Goal: Task Accomplishment & Management: Complete application form

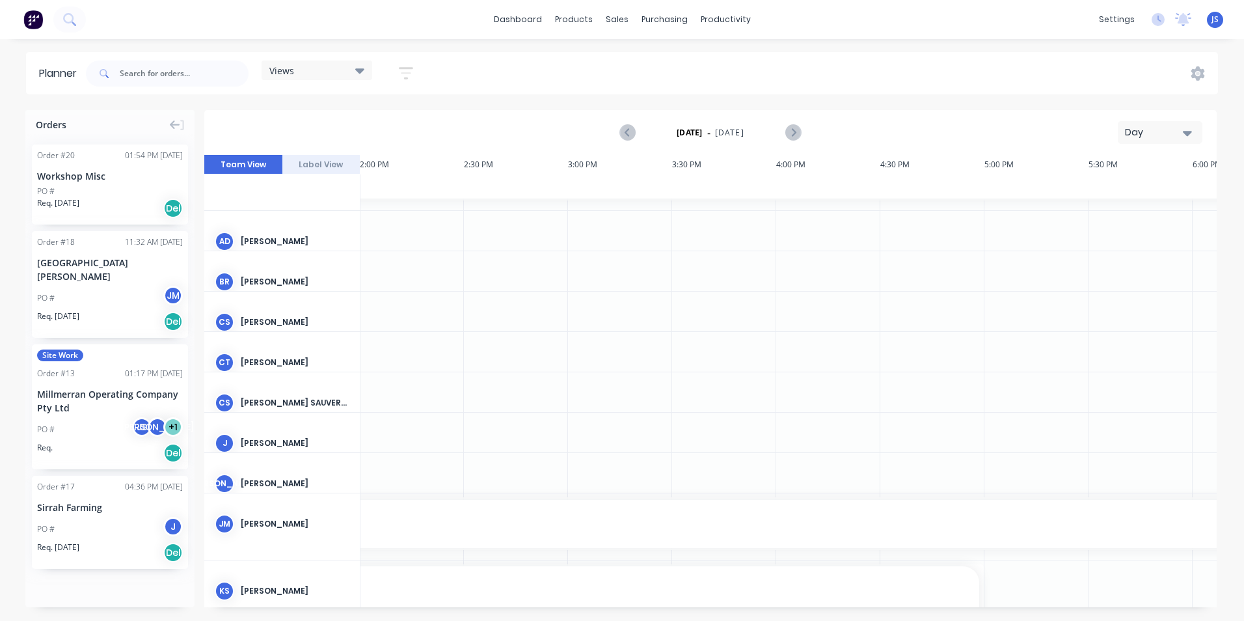
scroll to position [0, 2917]
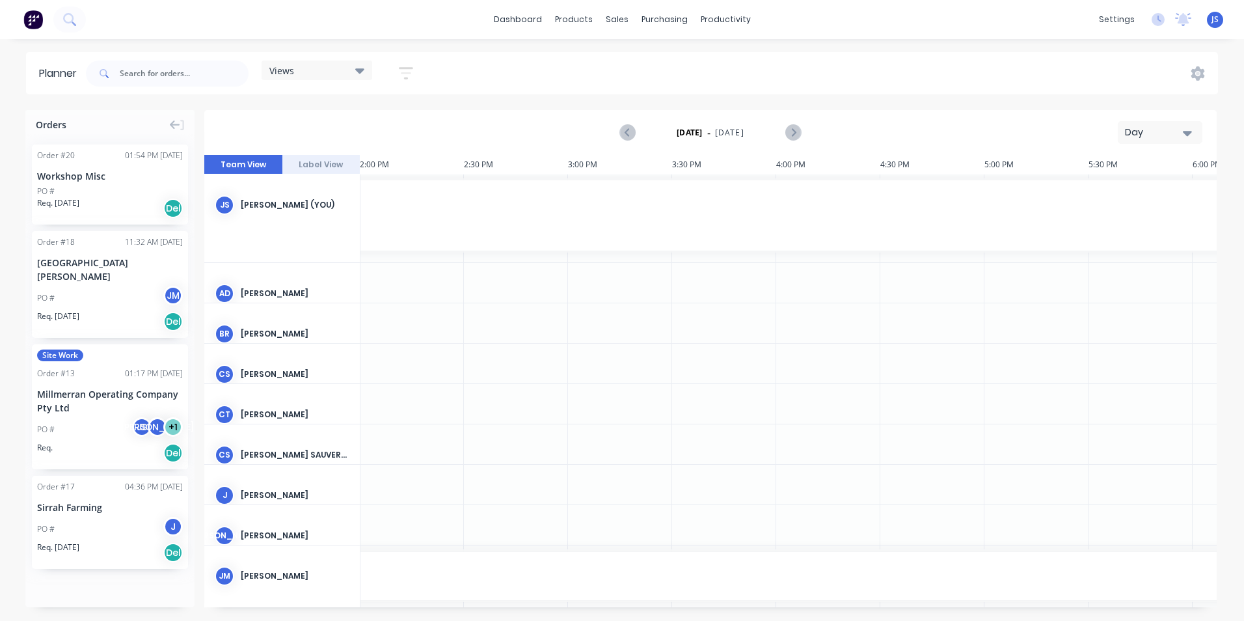
click at [277, 212] on div "JS [PERSON_NAME] (You)" at bounding box center [282, 204] width 156 height 61
click at [71, 350] on span "Site Work" at bounding box center [60, 356] width 46 height 12
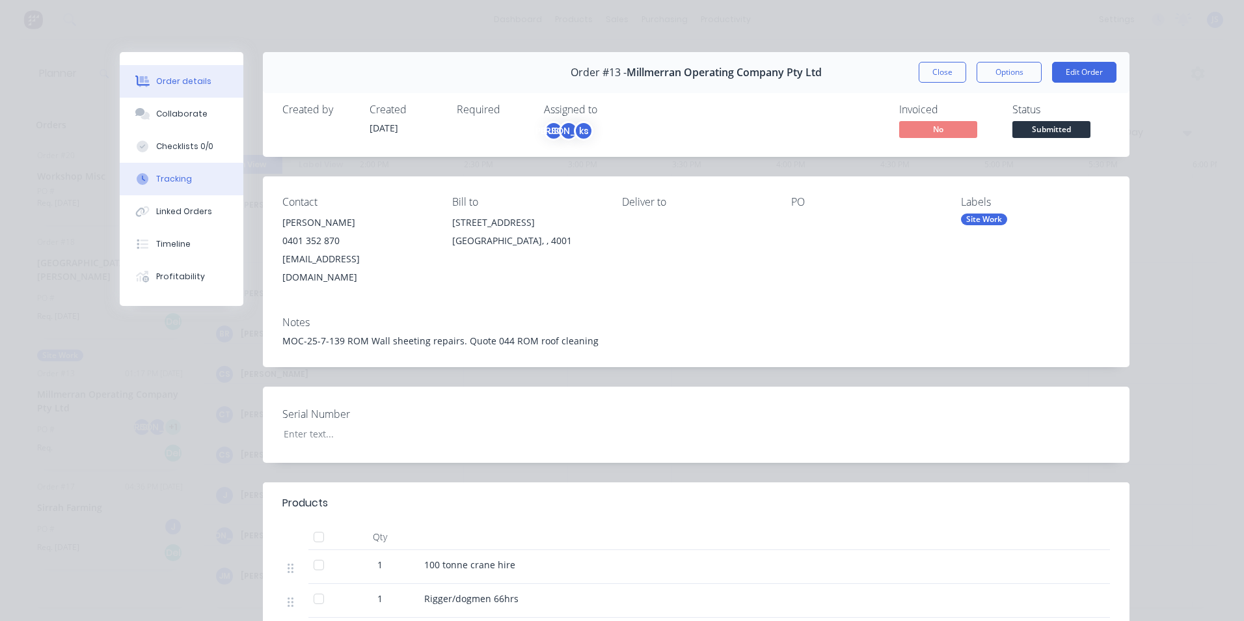
click at [178, 171] on button "Tracking" at bounding box center [182, 179] width 124 height 33
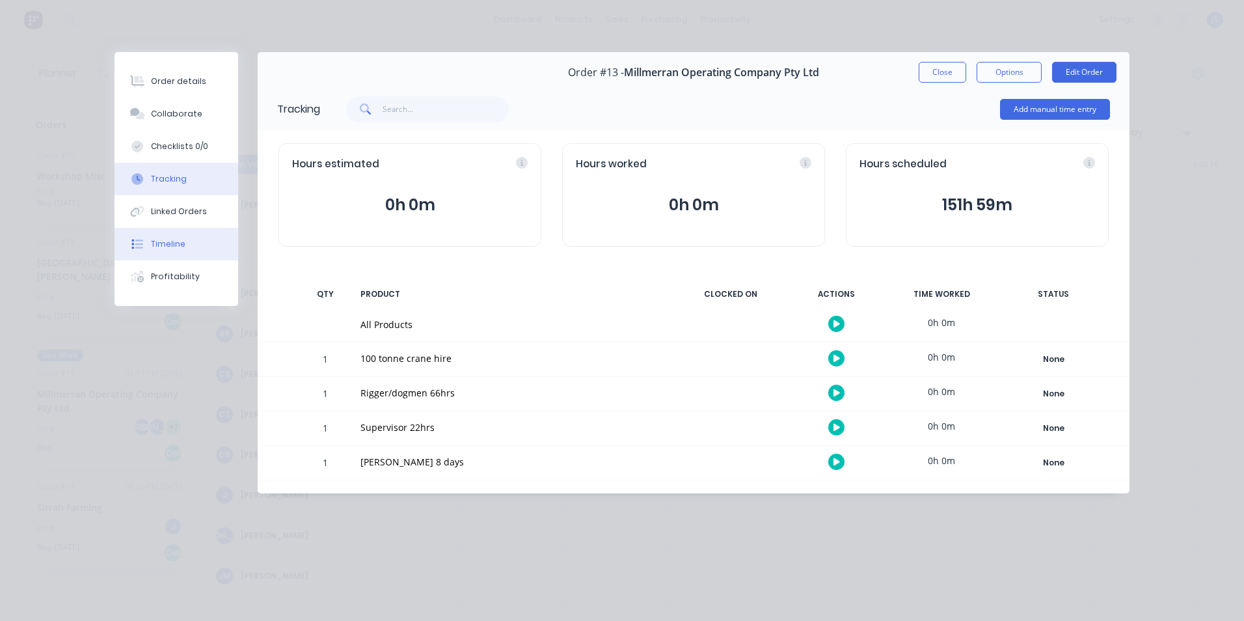
click at [182, 240] on div "Timeline" at bounding box center [168, 244] width 34 height 12
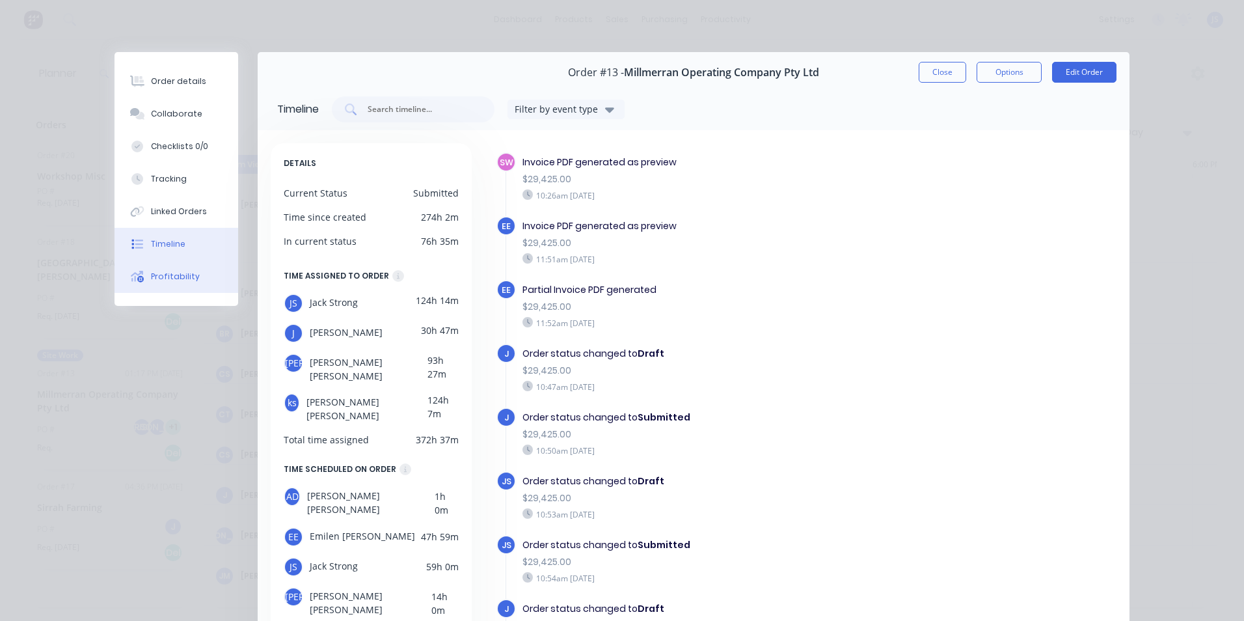
click at [174, 276] on div "Profitability" at bounding box center [175, 277] width 49 height 12
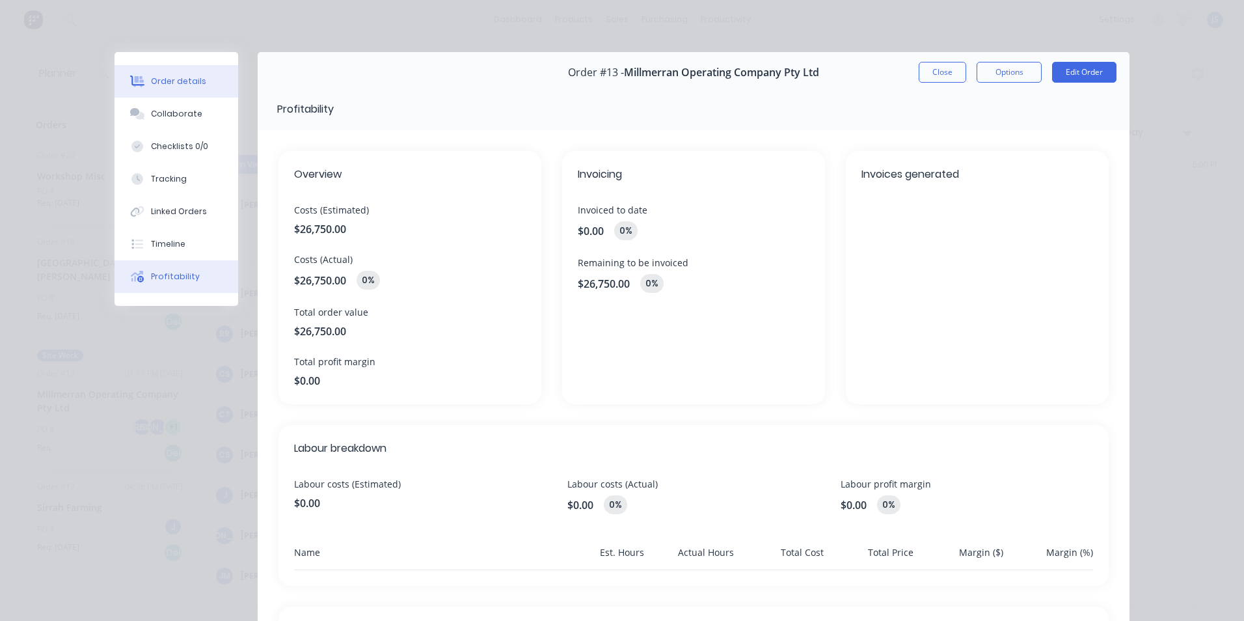
click at [180, 89] on button "Order details" at bounding box center [177, 81] width 124 height 33
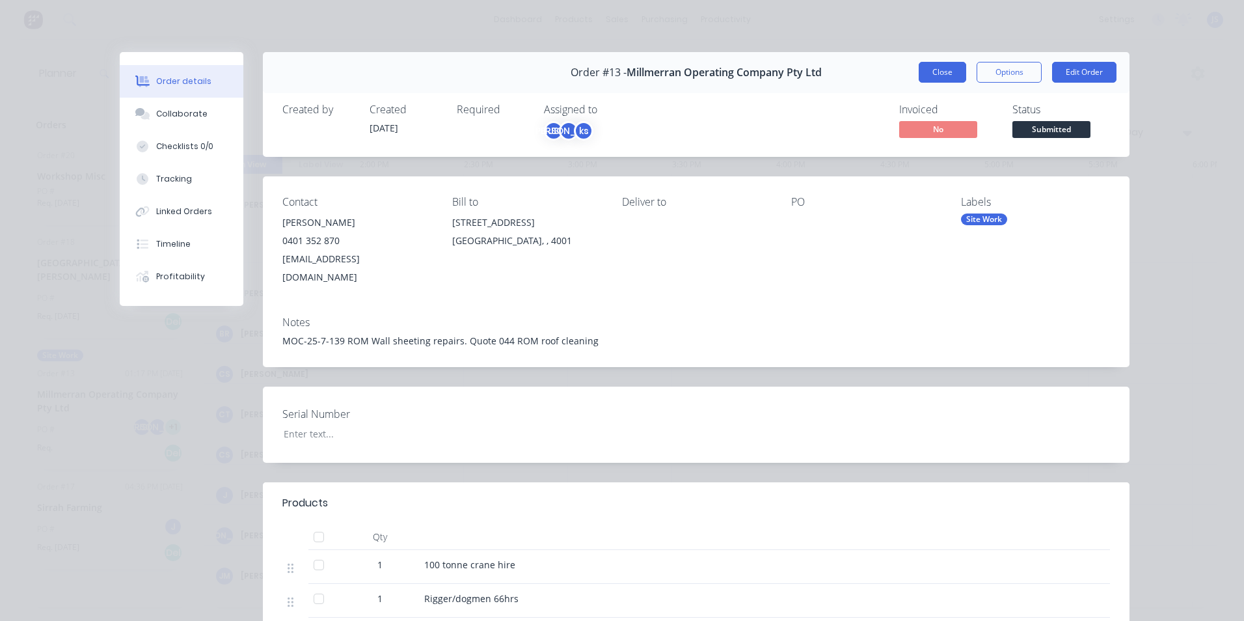
click at [934, 77] on button "Close" at bounding box center [943, 72] width 48 height 21
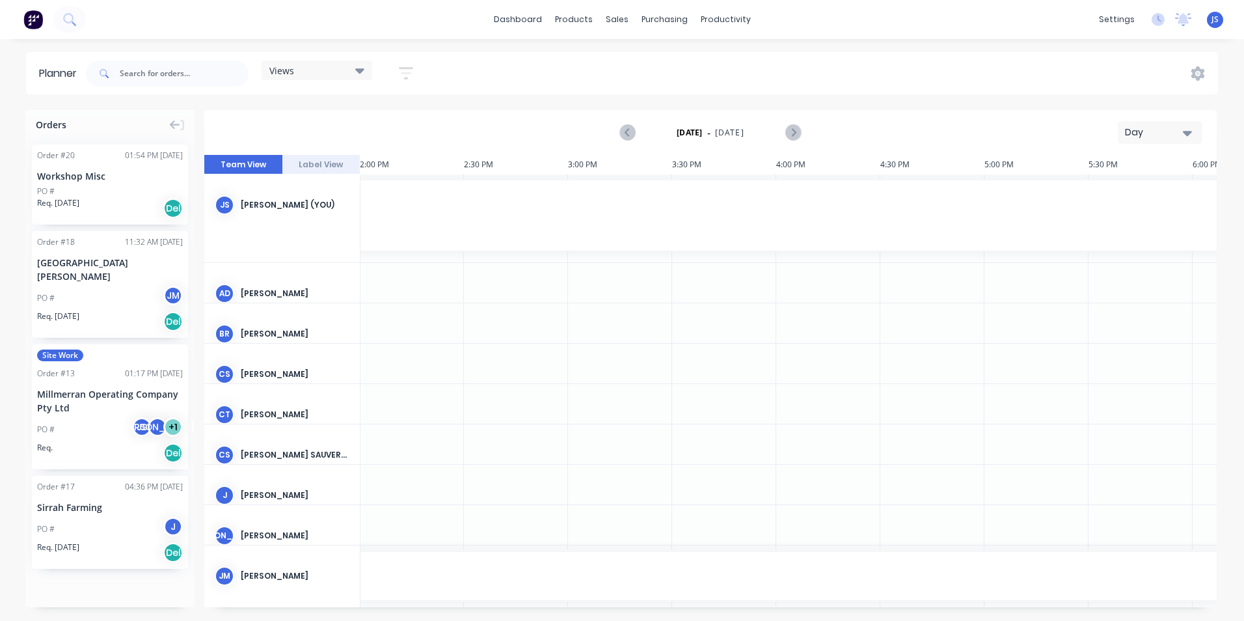
click at [256, 193] on div "JS [PERSON_NAME] (You)" at bounding box center [282, 204] width 156 height 61
click at [746, 135] on div "Timesheets" at bounding box center [753, 141] width 49 height 12
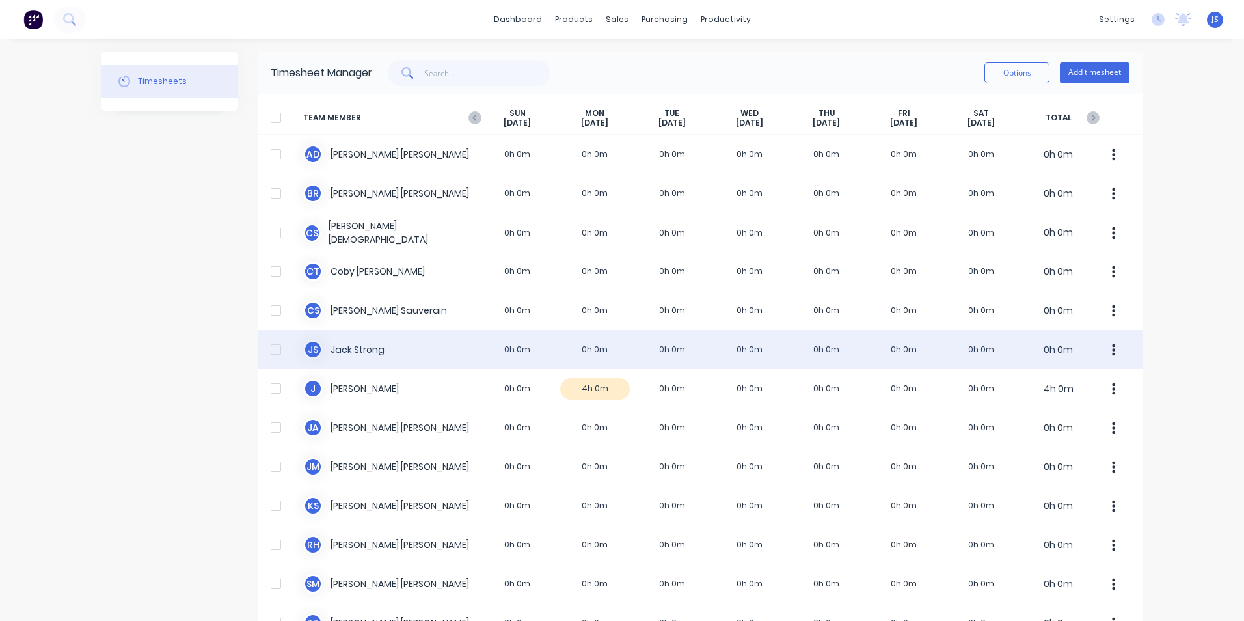
click at [275, 340] on div at bounding box center [276, 349] width 26 height 26
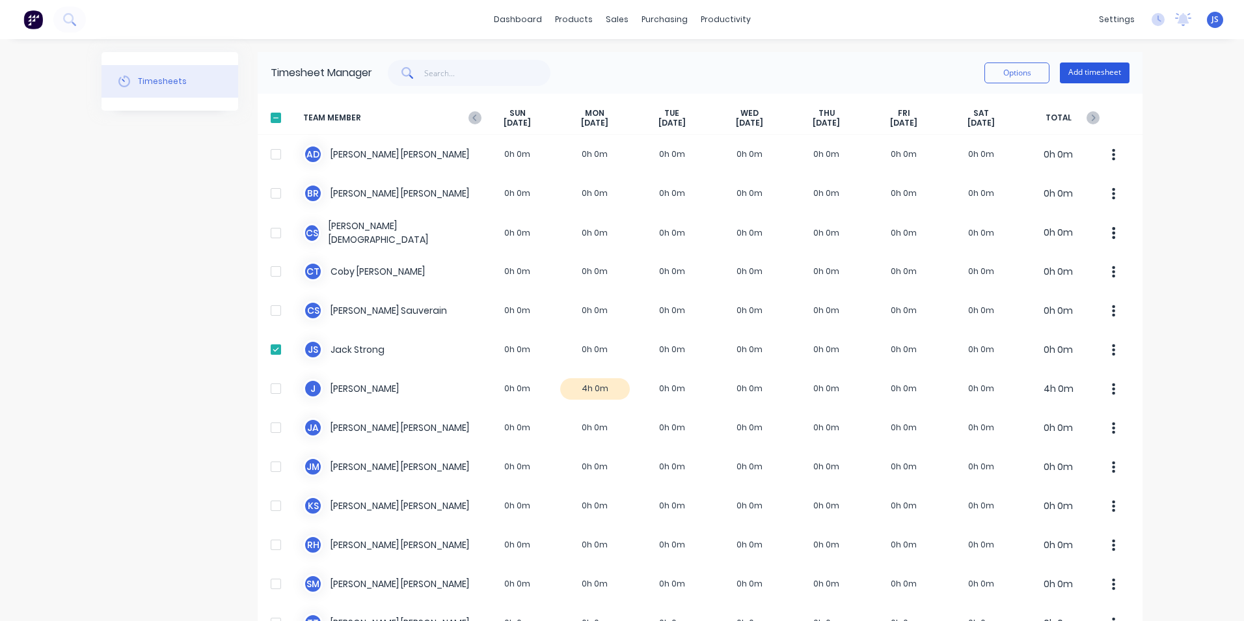
click at [1099, 70] on button "Add timesheet" at bounding box center [1095, 72] width 70 height 21
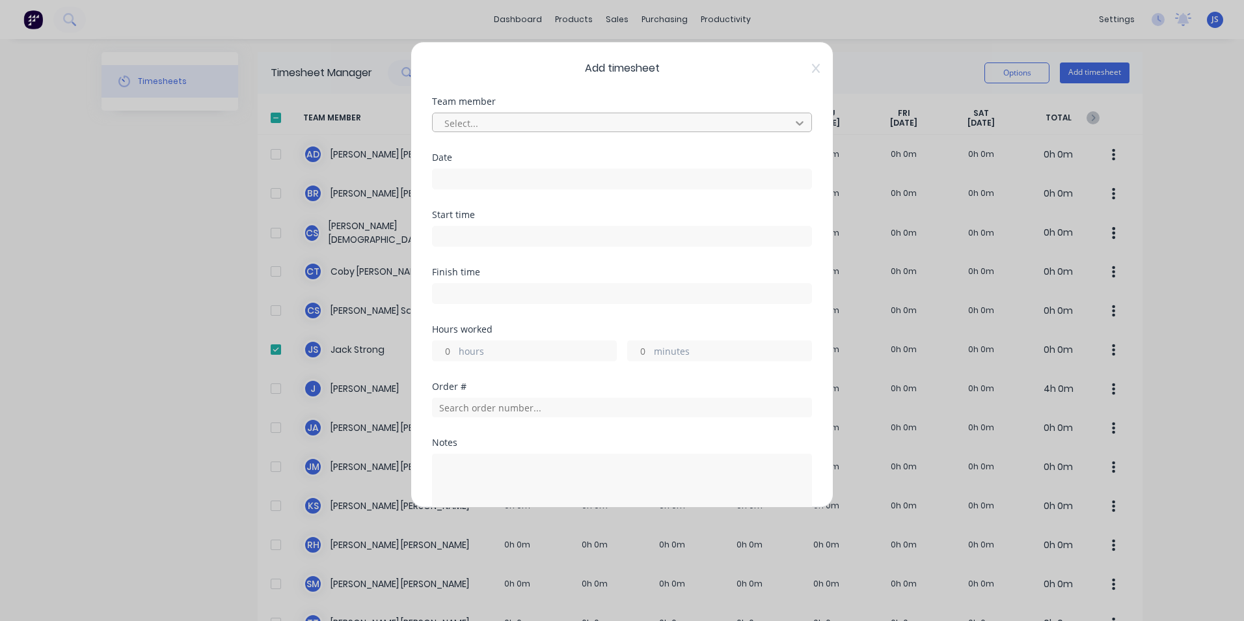
click at [793, 121] on icon at bounding box center [799, 123] width 13 height 13
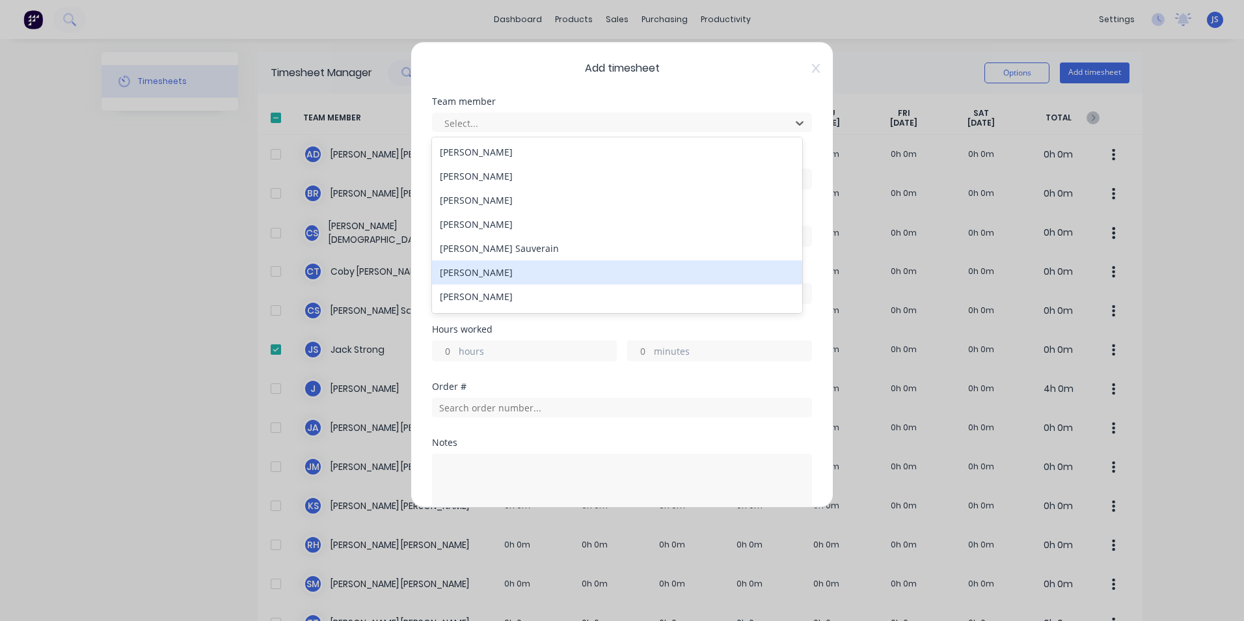
click at [483, 271] on div "[PERSON_NAME]" at bounding box center [617, 272] width 370 height 24
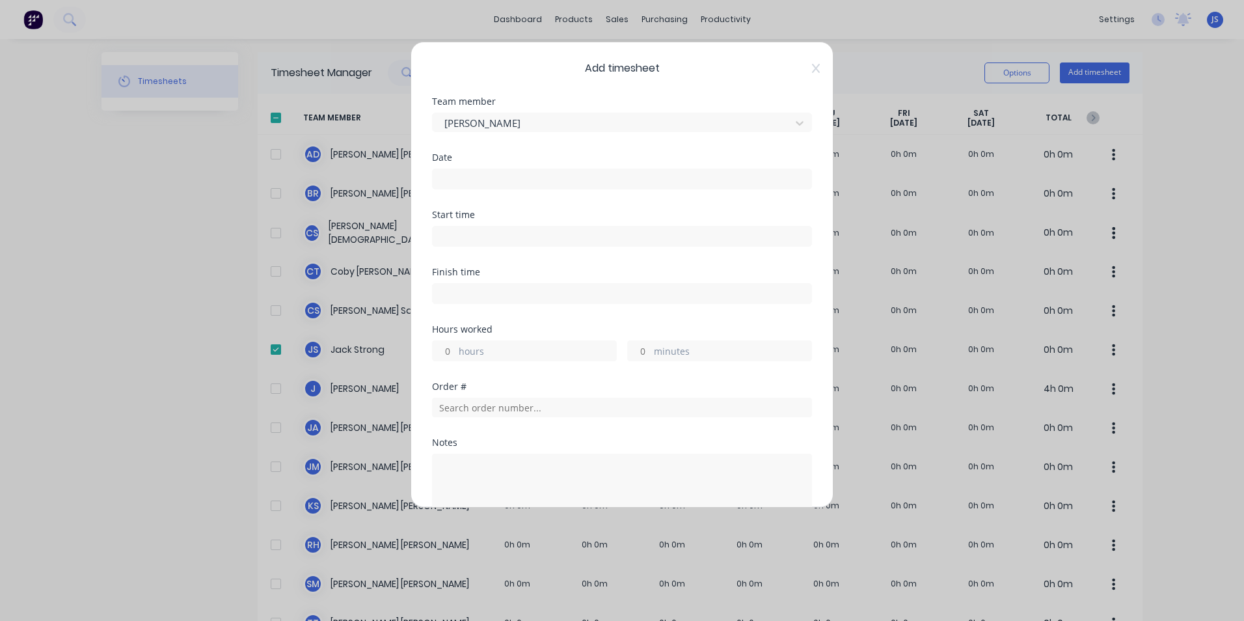
click at [476, 172] on input at bounding box center [622, 179] width 379 height 20
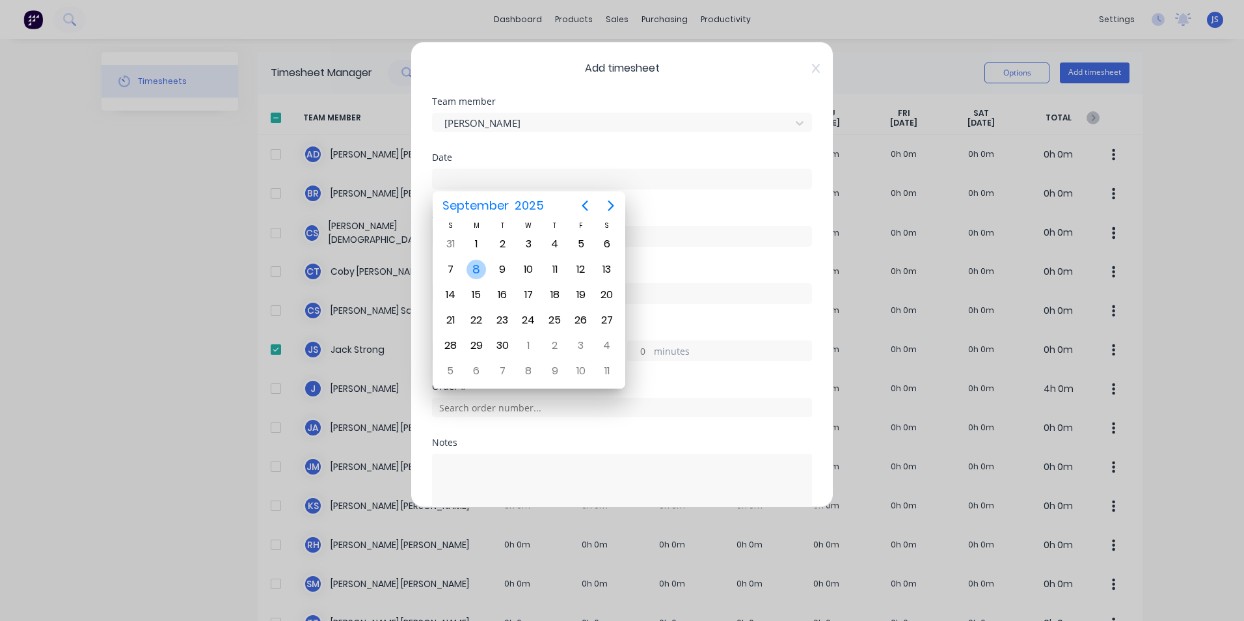
click at [476, 262] on div "8" at bounding box center [477, 270] width 20 height 20
type input "[DATE]"
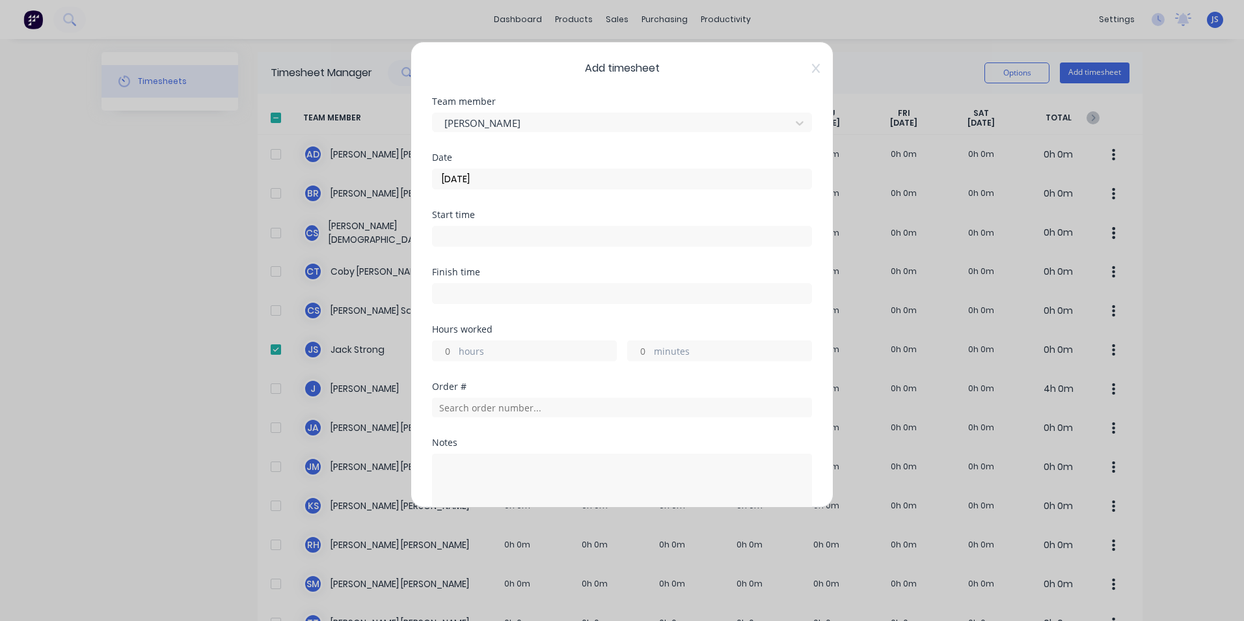
click at [486, 229] on input at bounding box center [622, 237] width 379 height 20
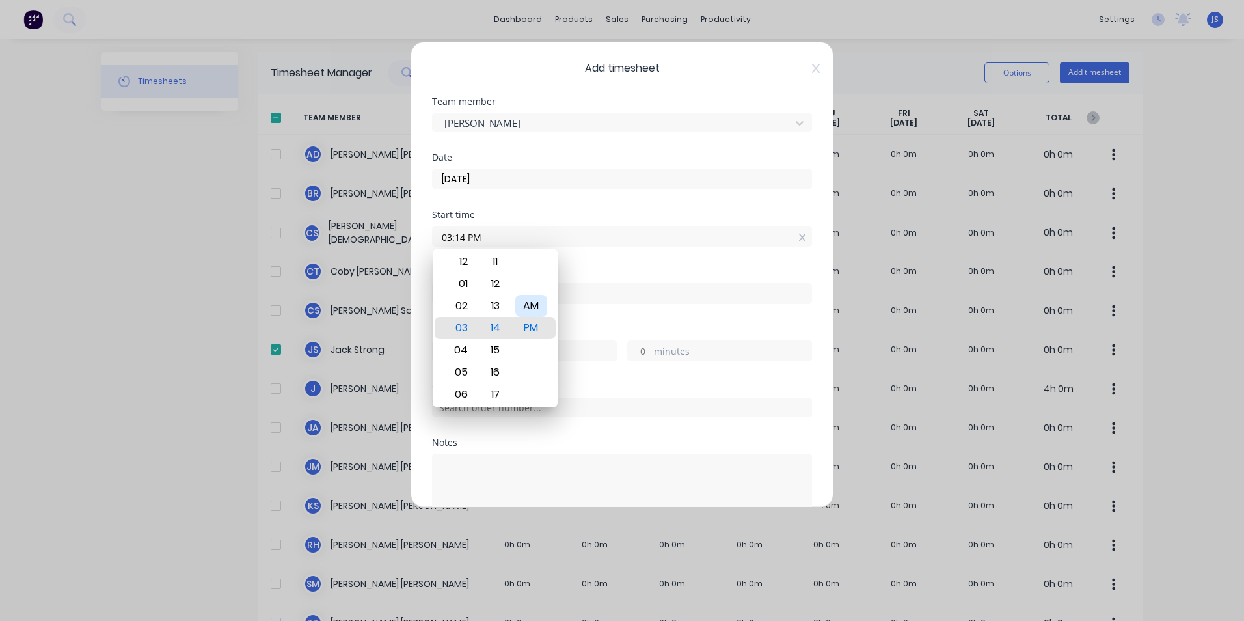
click at [535, 310] on div "AM" at bounding box center [531, 306] width 32 height 22
click at [462, 368] on div "05" at bounding box center [460, 372] width 32 height 22
drag, startPoint x: 499, startPoint y: 278, endPoint x: 497, endPoint y: 358, distance: 80.1
click at [494, 417] on body "dashboard products sales purchasing productivity dashboard products Product Cat…" at bounding box center [622, 310] width 1244 height 621
drag, startPoint x: 502, startPoint y: 335, endPoint x: 499, endPoint y: 391, distance: 55.4
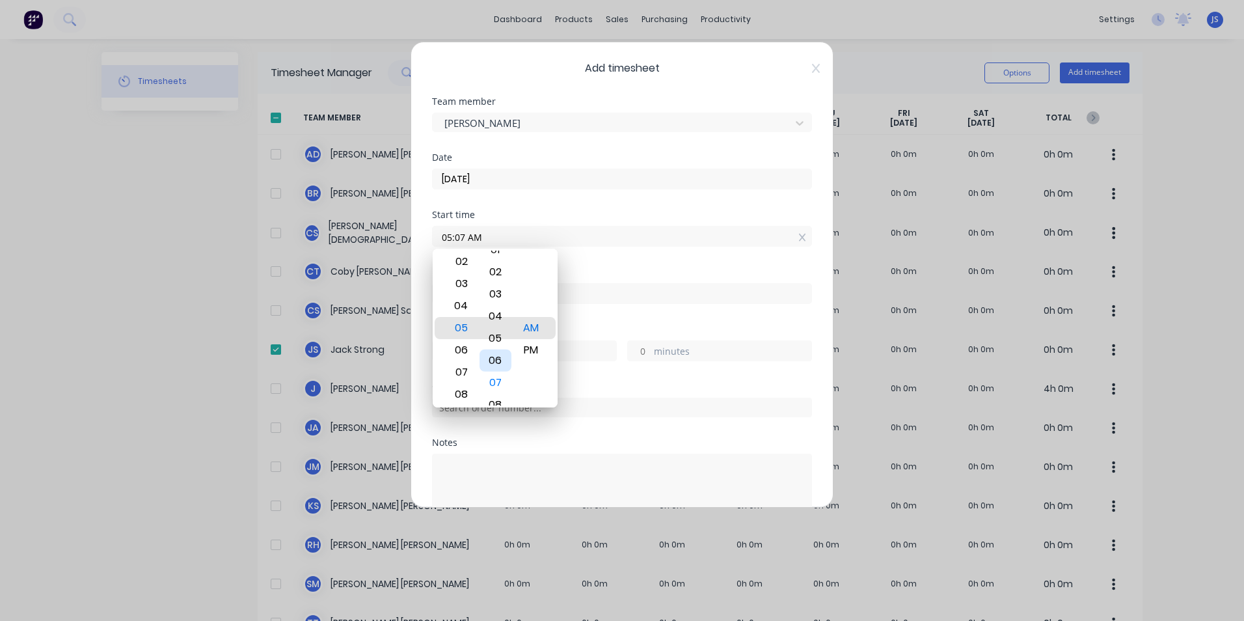
click at [501, 350] on div "05" at bounding box center [496, 338] width 32 height 22
click at [497, 282] on div "00" at bounding box center [496, 284] width 32 height 22
type input "05:00 AM"
click at [721, 319] on div "Finish time" at bounding box center [622, 296] width 380 height 57
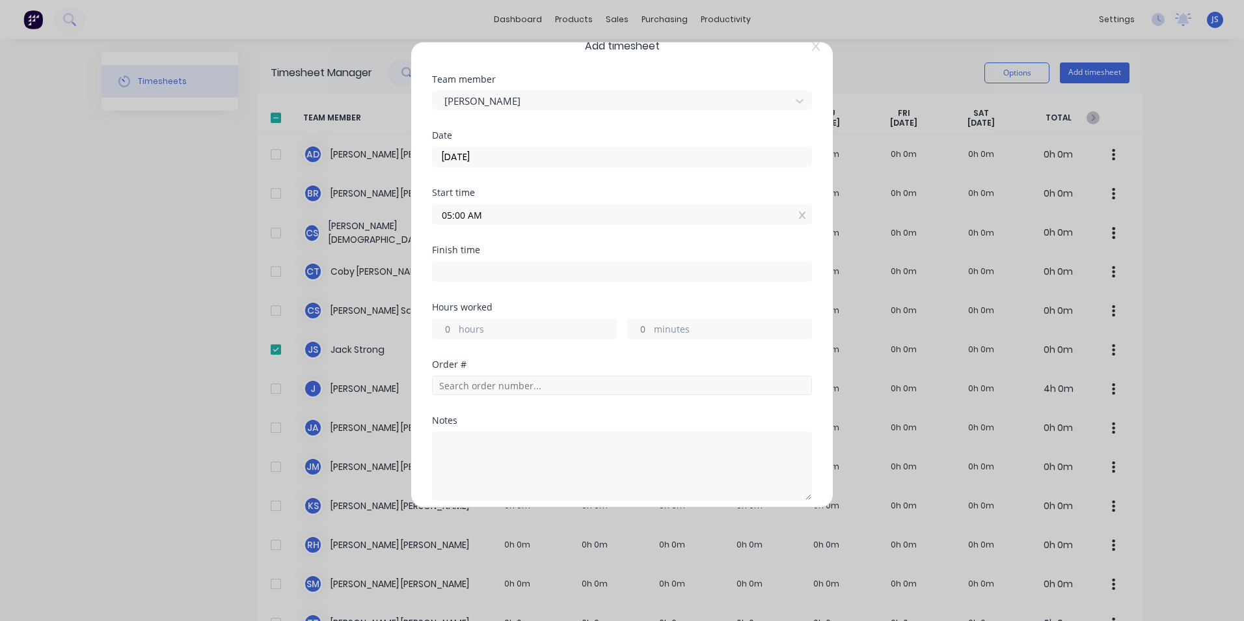
scroll to position [1, 0]
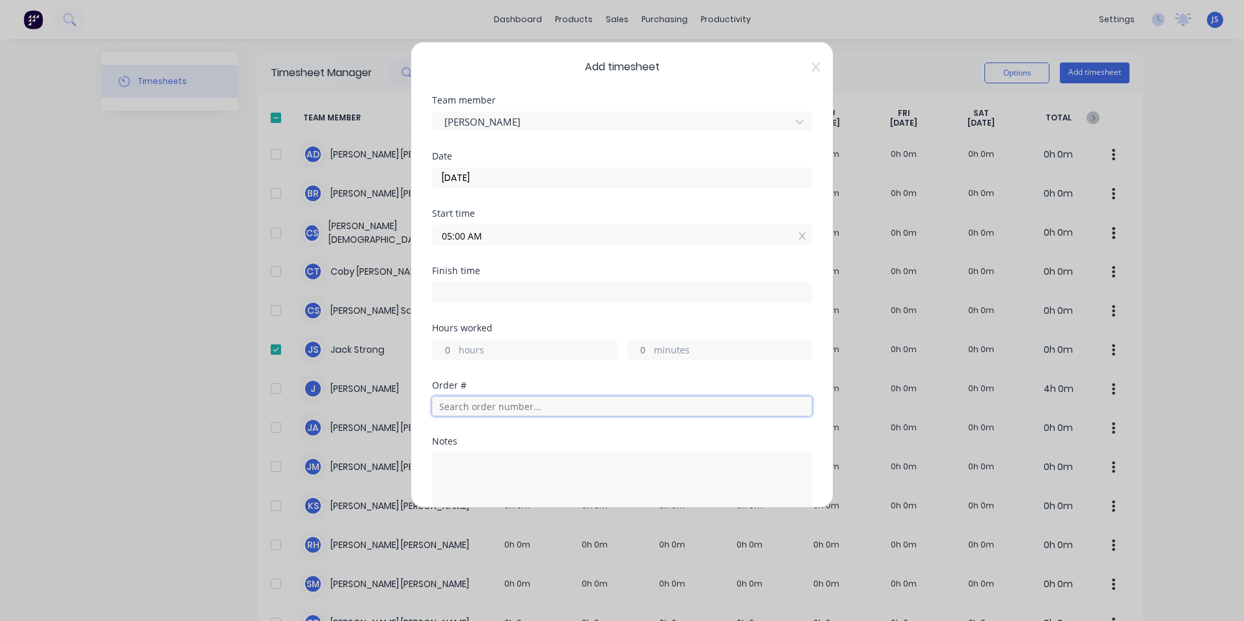
click at [532, 406] on input "text" at bounding box center [622, 406] width 380 height 20
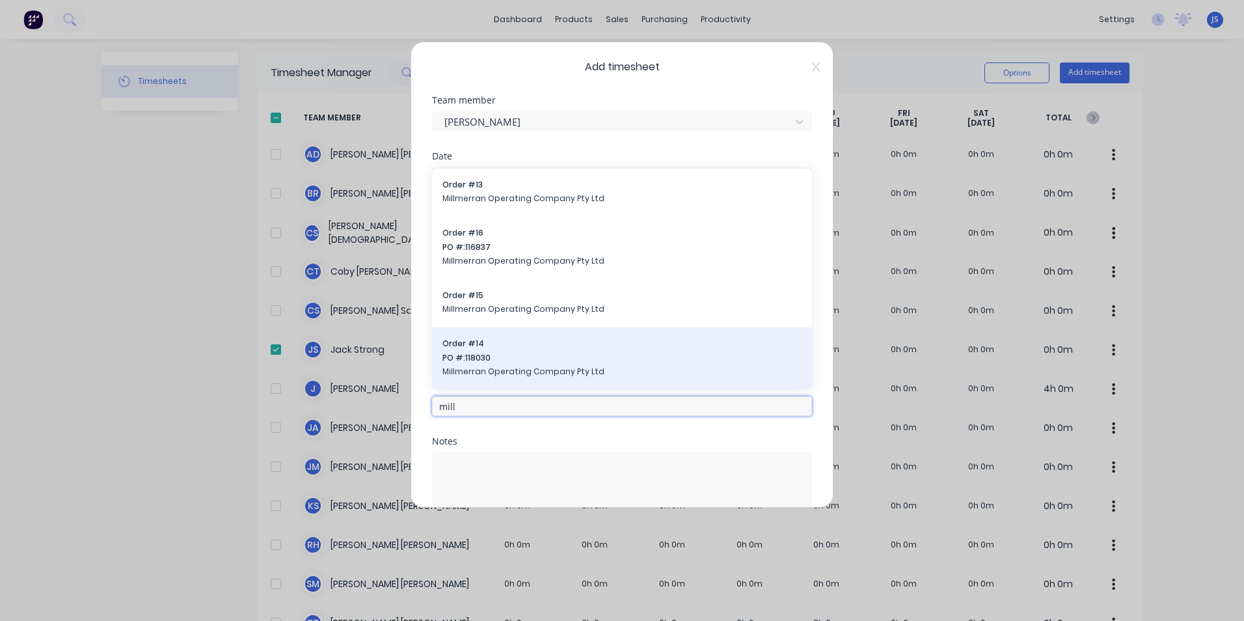
scroll to position [66, 0]
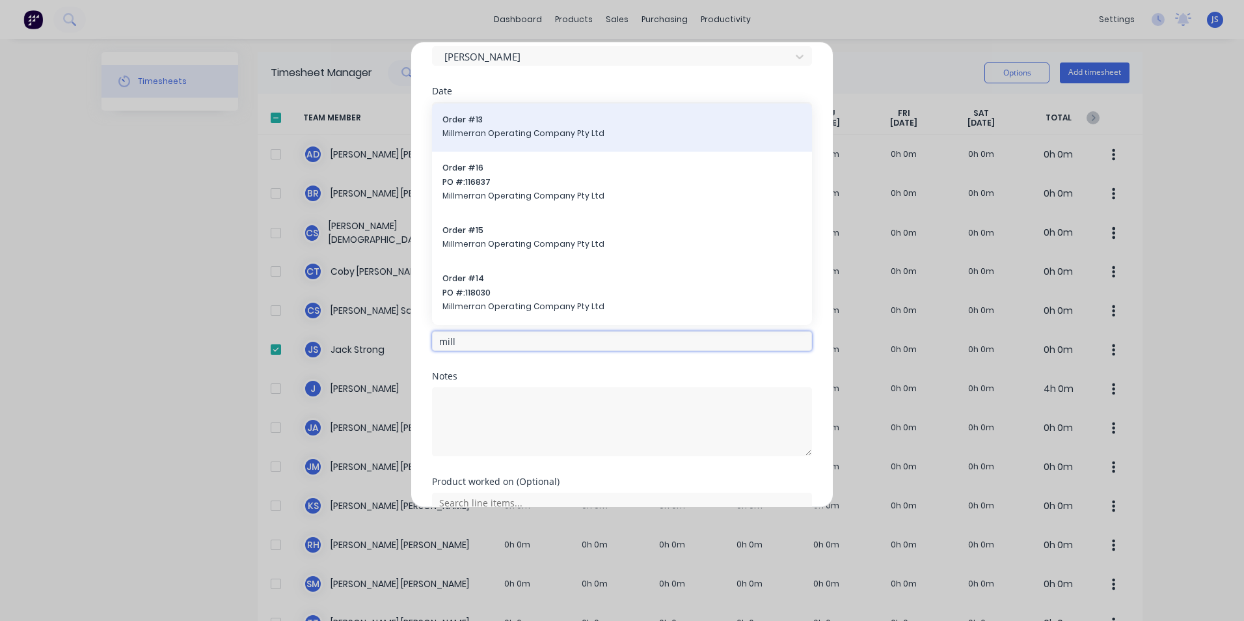
type input "mill"
click at [515, 130] on span "Millmerran Operating Company Pty Ltd" at bounding box center [622, 134] width 359 height 12
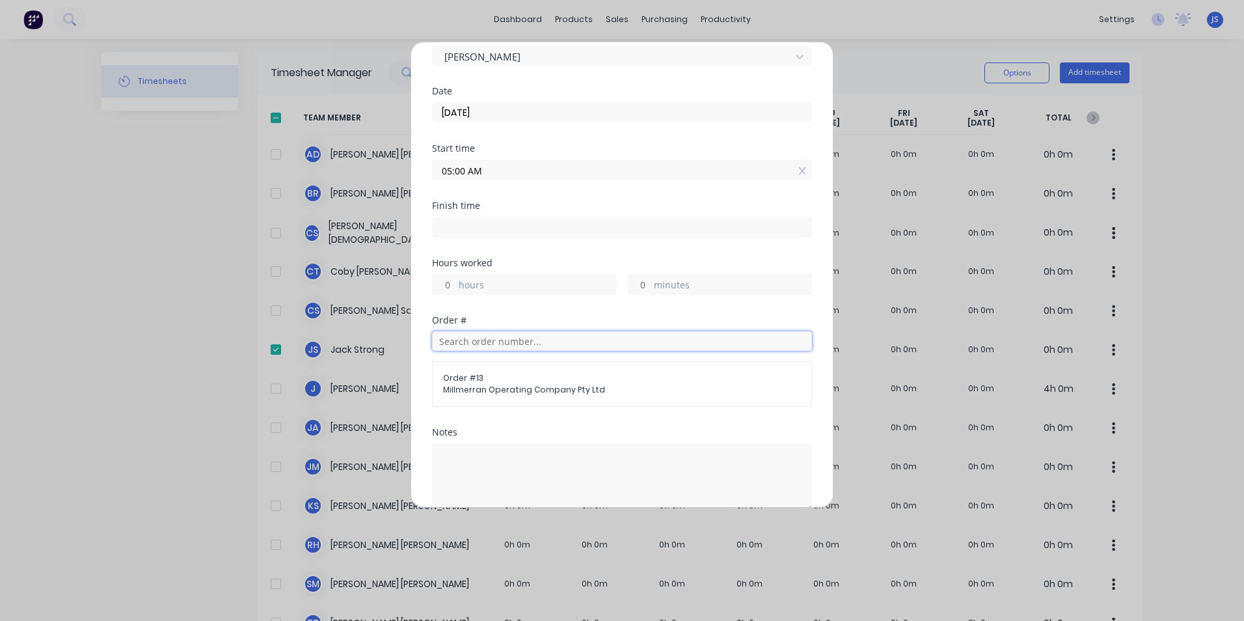
click at [494, 343] on input "text" at bounding box center [622, 341] width 380 height 20
click at [506, 306] on div "Hours worked hours minutes" at bounding box center [622, 286] width 380 height 57
click at [486, 338] on input "text" at bounding box center [622, 341] width 380 height 20
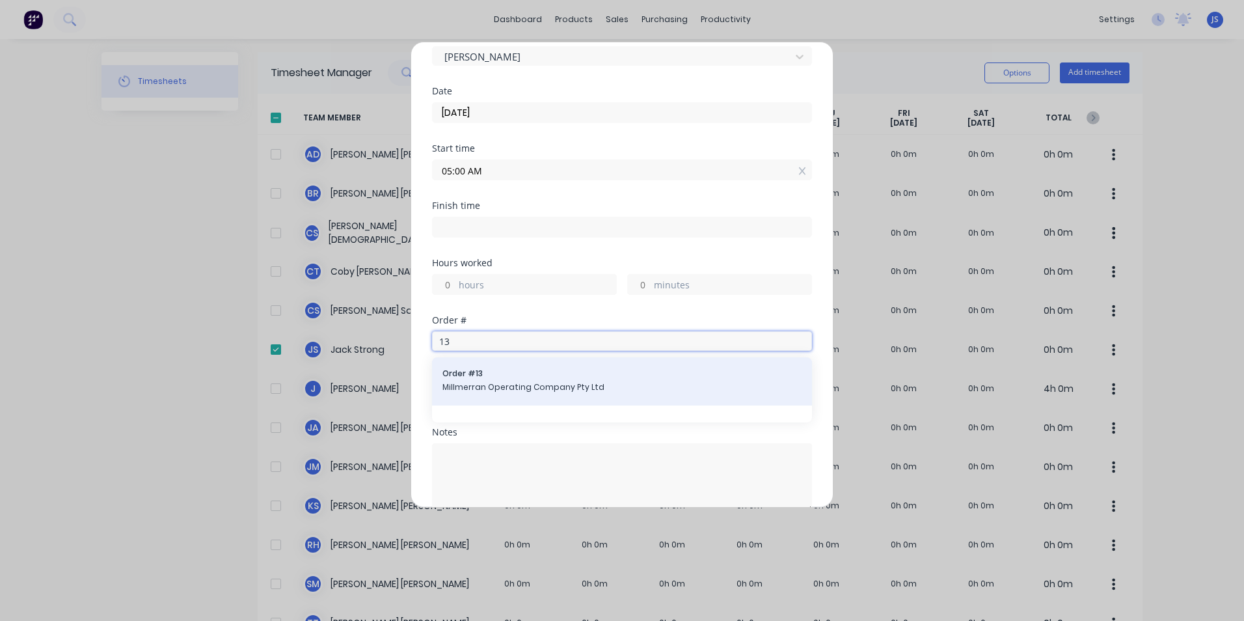
type input "13"
click at [488, 372] on span "Order # 13" at bounding box center [622, 374] width 359 height 12
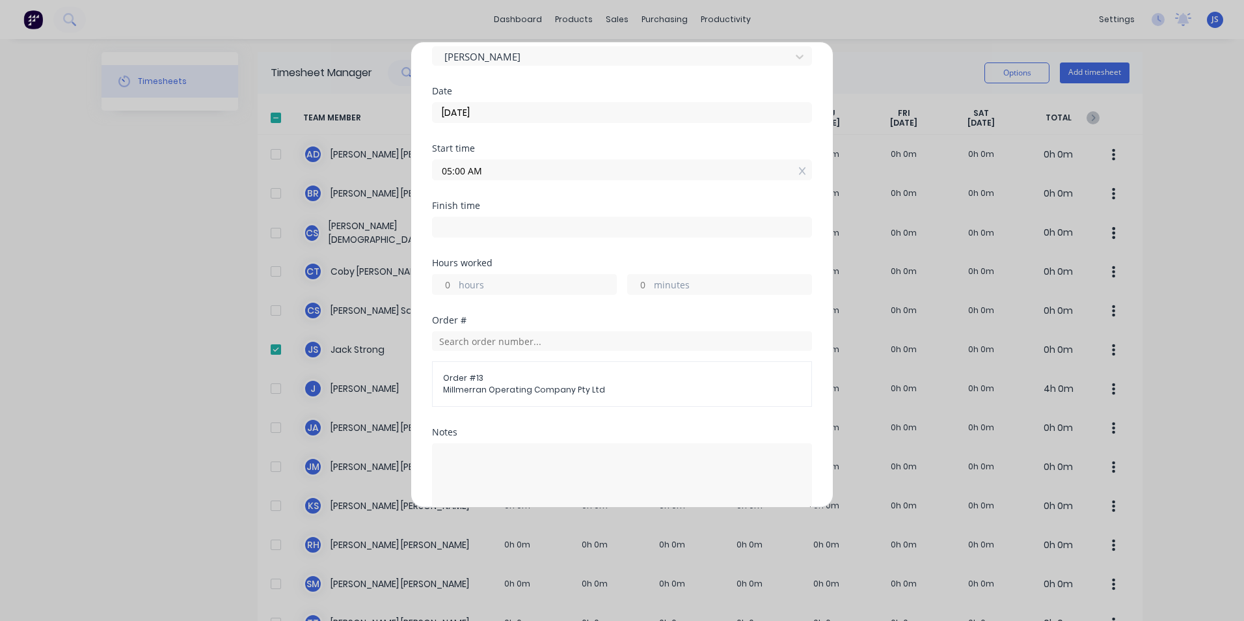
click at [609, 430] on div "Notes" at bounding box center [622, 432] width 380 height 9
click at [509, 342] on input "text" at bounding box center [622, 341] width 380 height 20
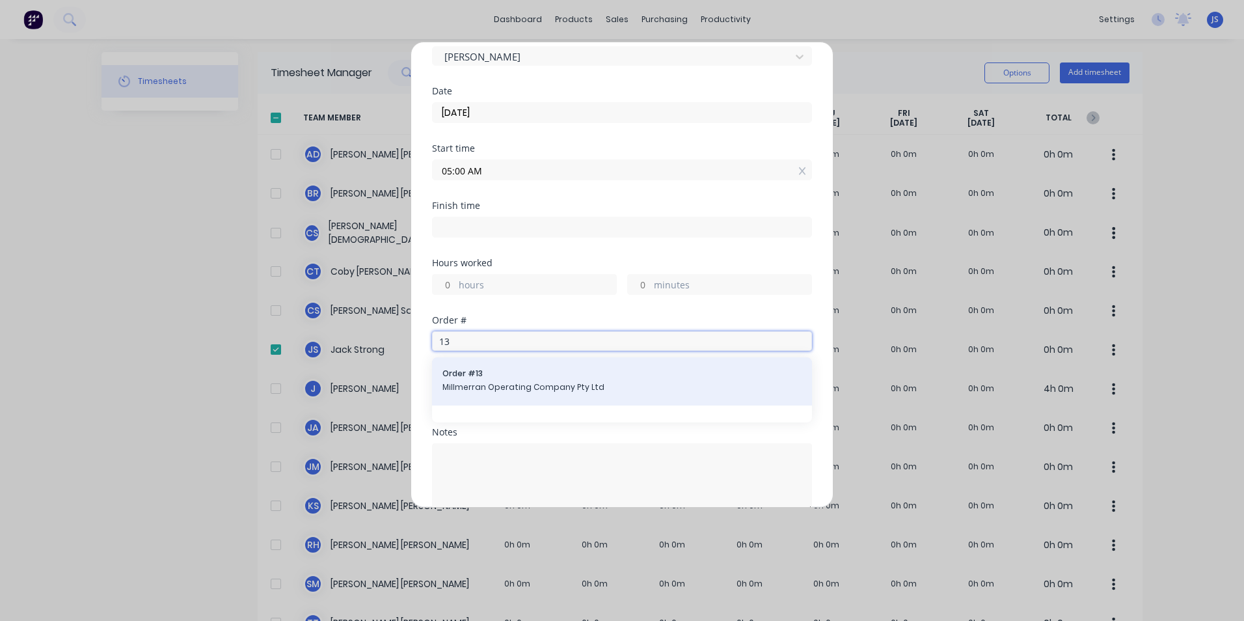
type input "13"
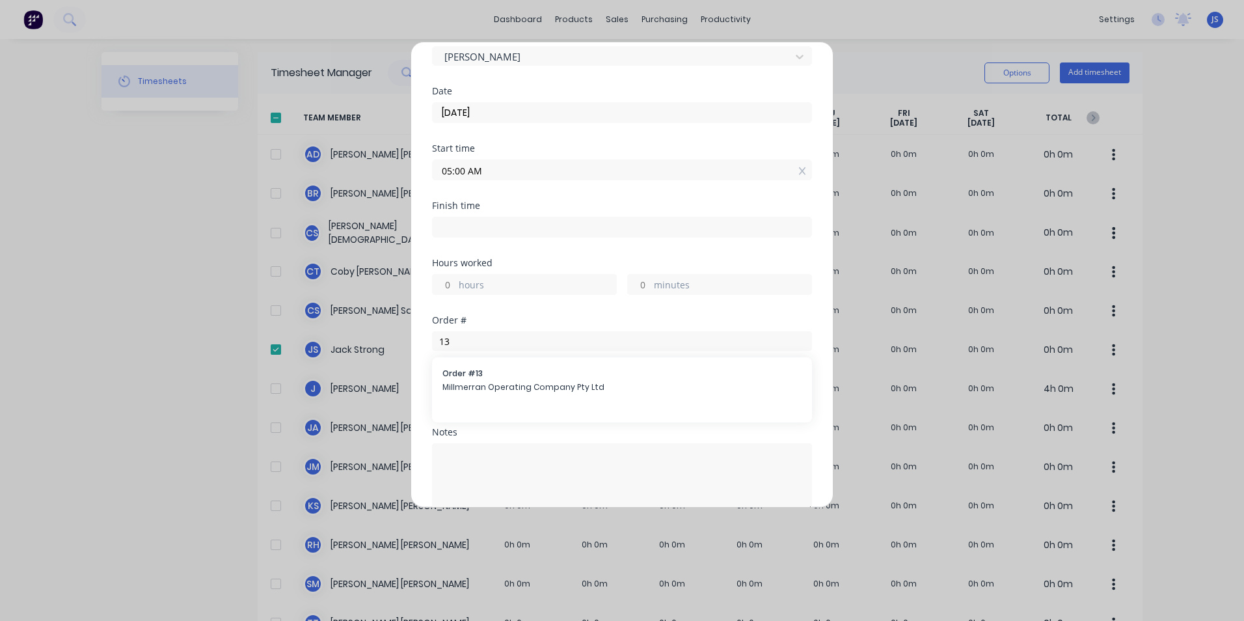
click at [507, 378] on span "Order # 13" at bounding box center [622, 374] width 359 height 12
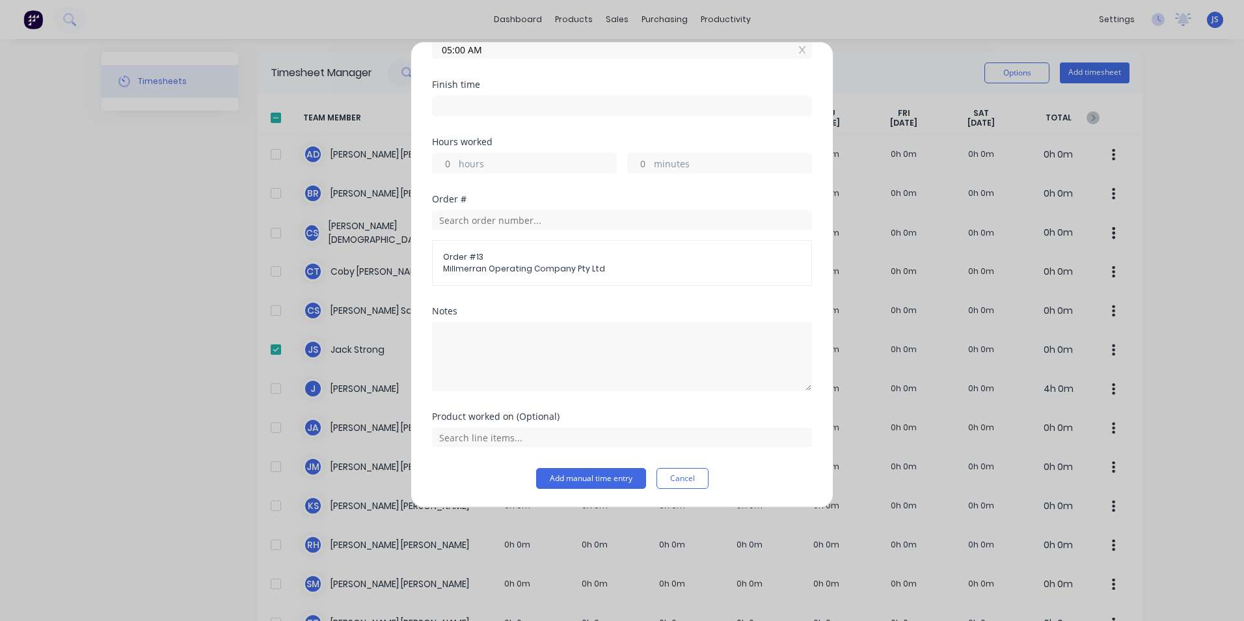
scroll to position [122, 0]
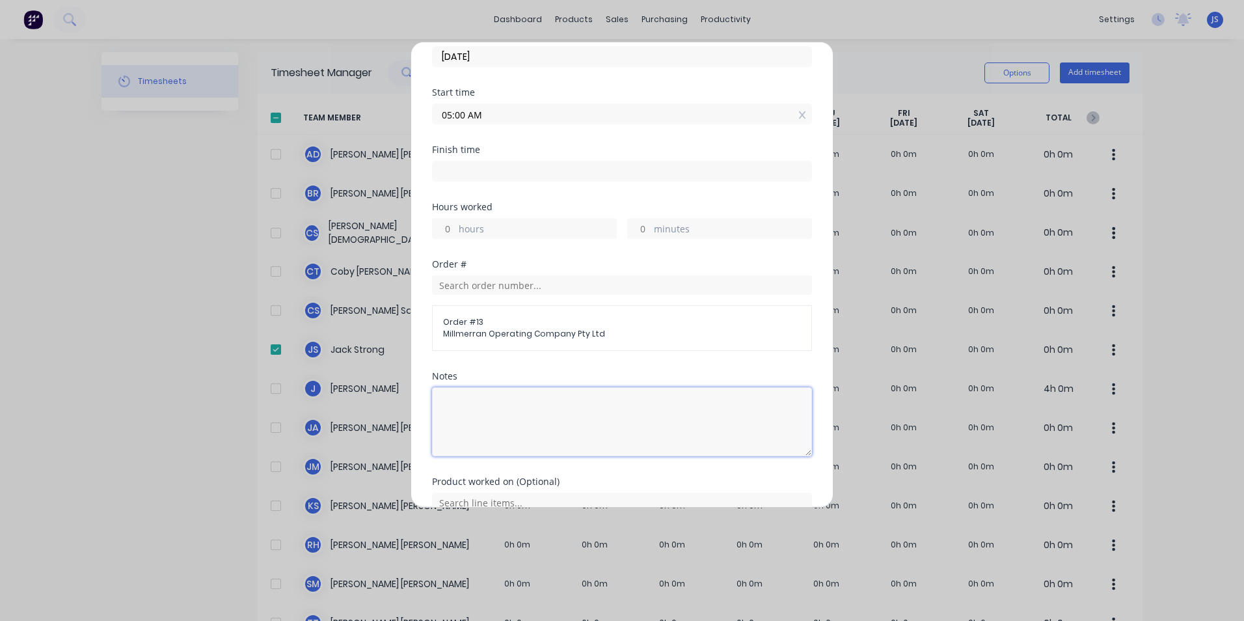
click at [482, 400] on textarea at bounding box center [622, 421] width 380 height 69
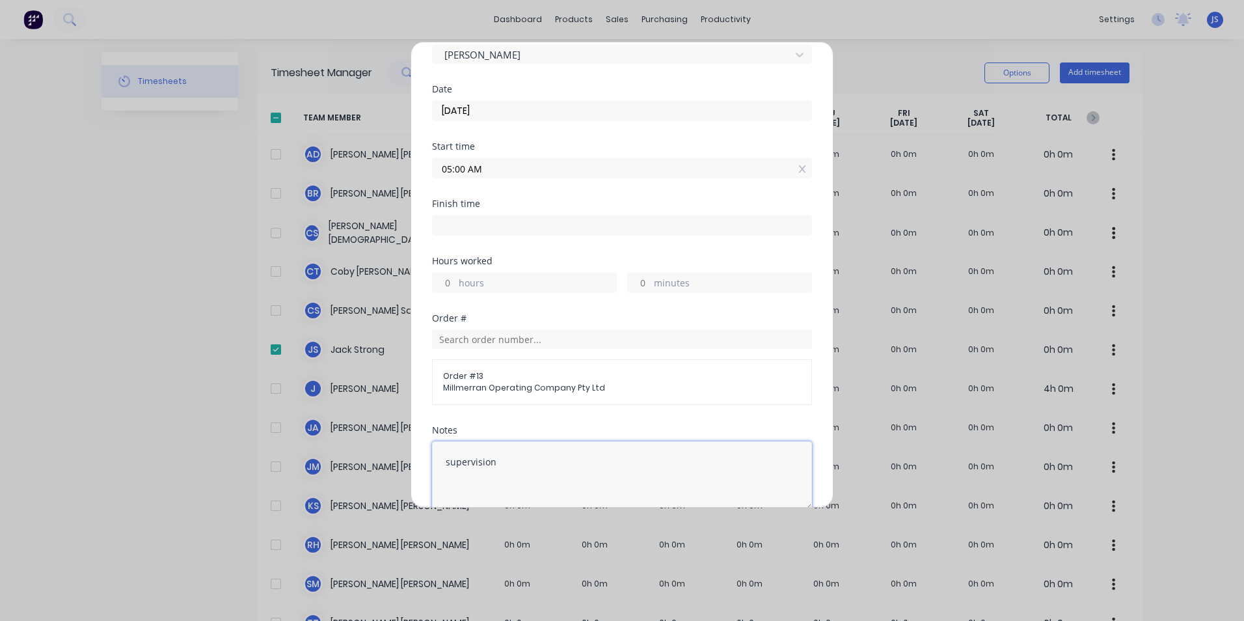
scroll to position [57, 0]
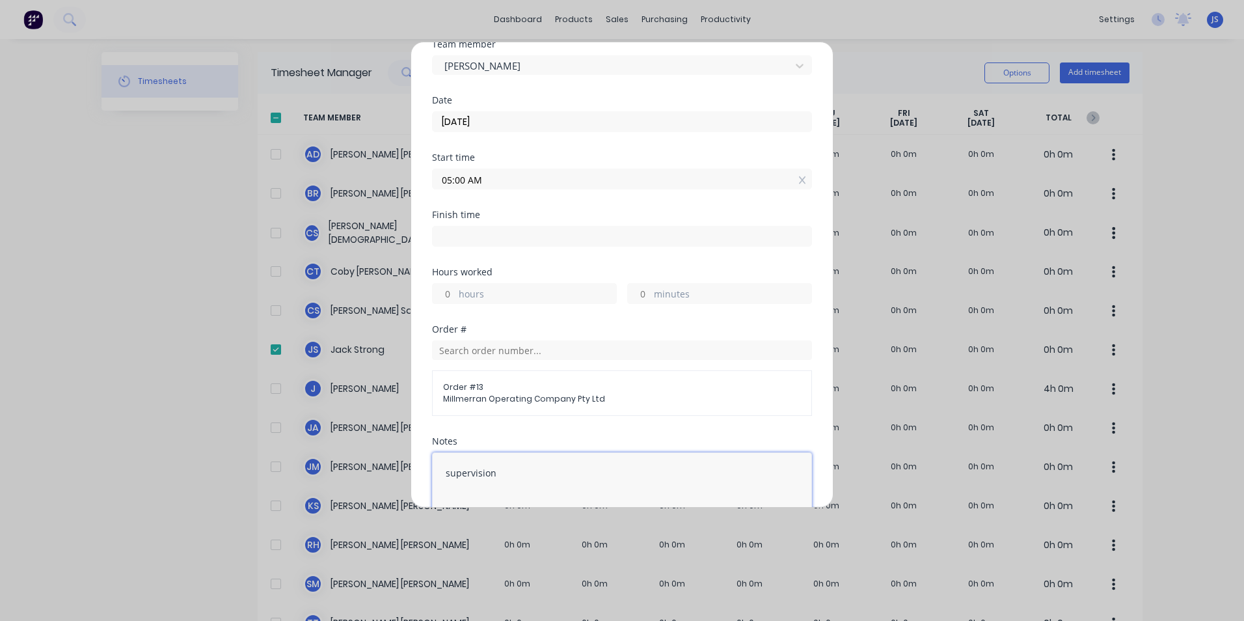
type textarea "supervision"
click at [602, 232] on input at bounding box center [622, 237] width 379 height 20
type input "03:16 PM"
type input "10"
type input "16"
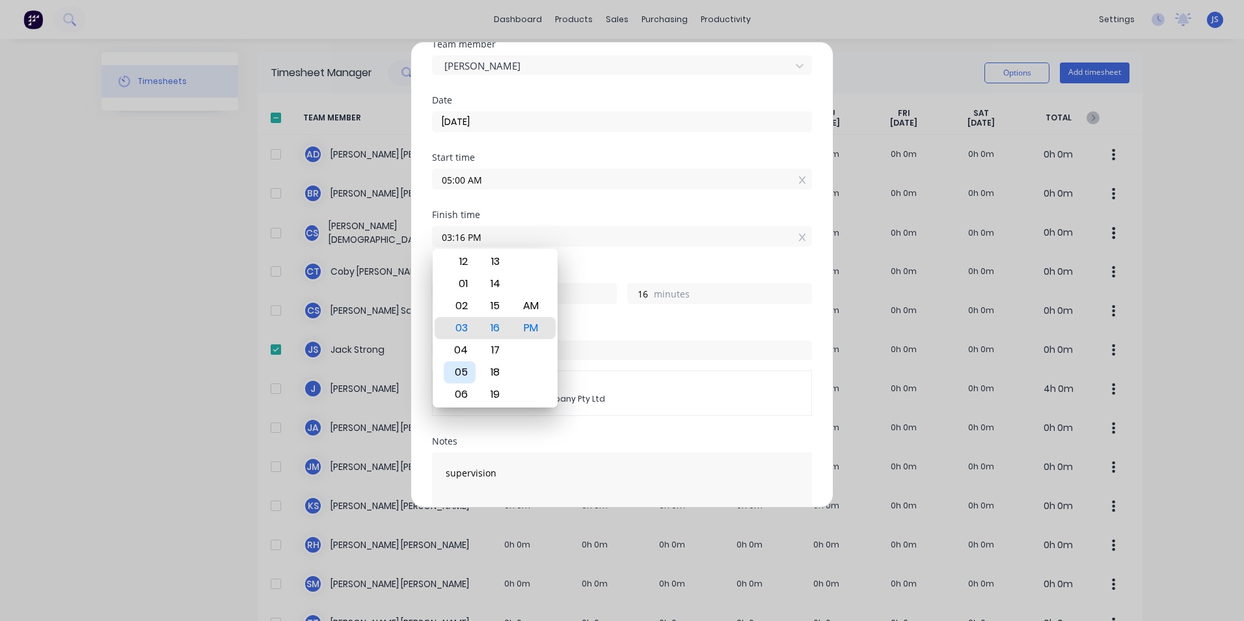
click at [463, 372] on div "05" at bounding box center [460, 372] width 32 height 22
type input "05:16 PM"
type input "12"
drag, startPoint x: 499, startPoint y: 356, endPoint x: 492, endPoint y: 387, distance: 31.4
click at [494, 360] on div "15" at bounding box center [496, 349] width 32 height 22
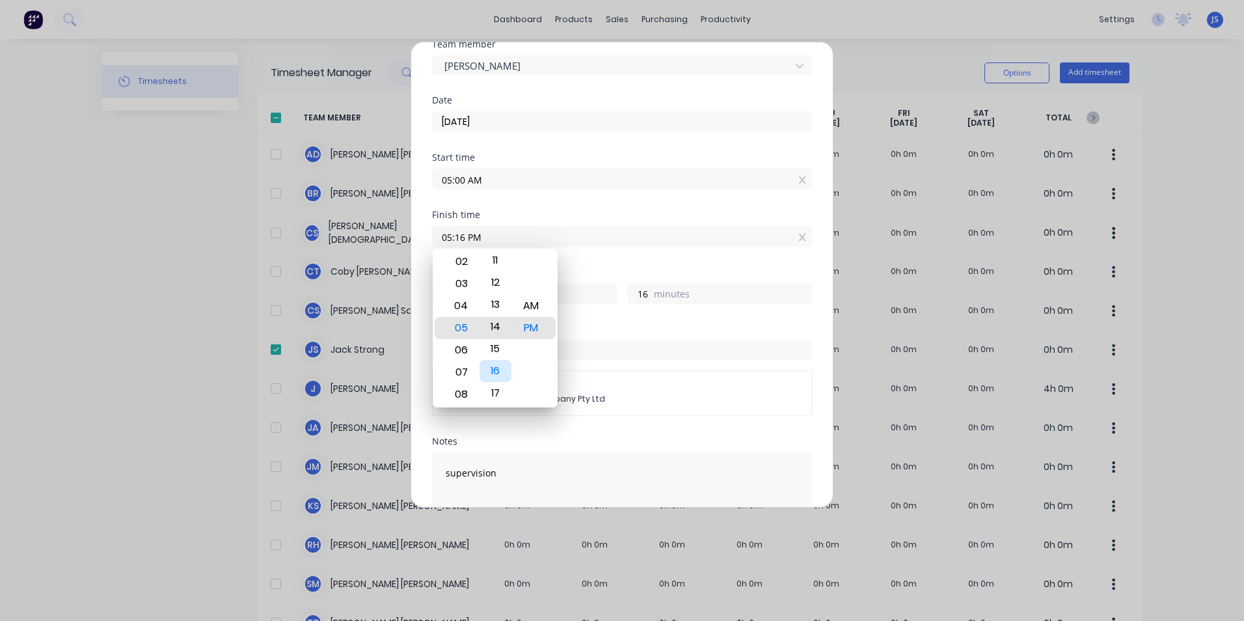
type input "05:12 PM"
type input "12"
click at [498, 353] on div "10" at bounding box center [496, 342] width 32 height 22
type input "05:09 PM"
type input "9"
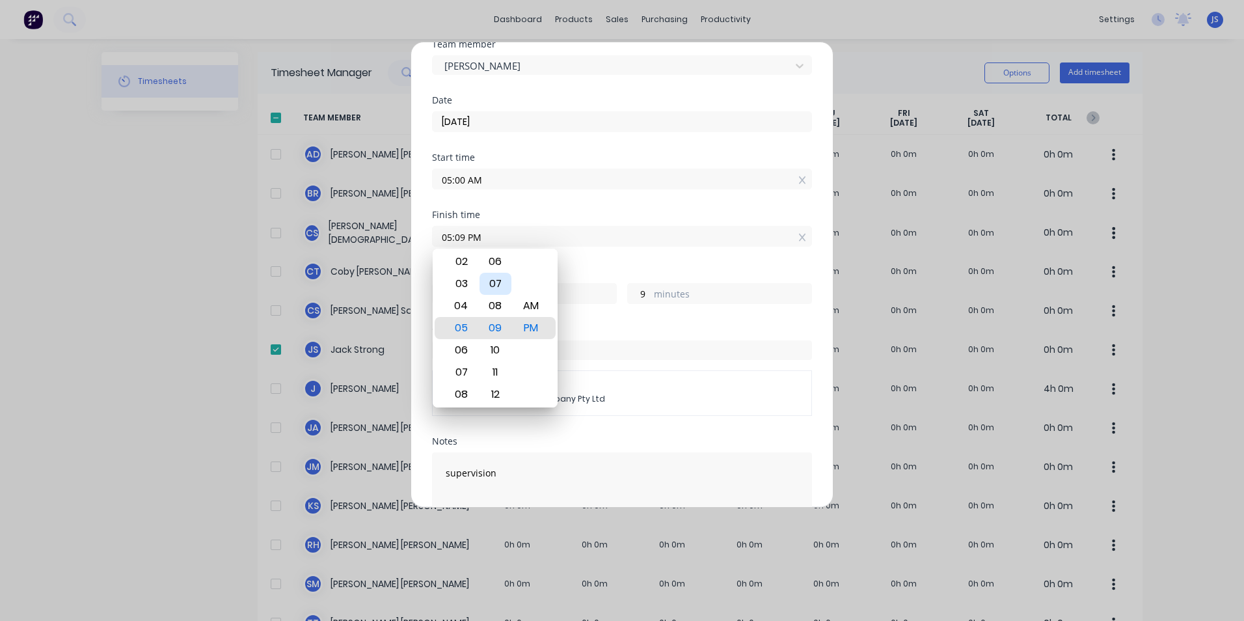
click at [493, 295] on div "07" at bounding box center [496, 284] width 32 height 22
type input "05:06 PM"
type input "6"
drag, startPoint x: 496, startPoint y: 307, endPoint x: 498, endPoint y: 375, distance: 67.7
click at [498, 375] on div "05" at bounding box center [496, 376] width 32 height 22
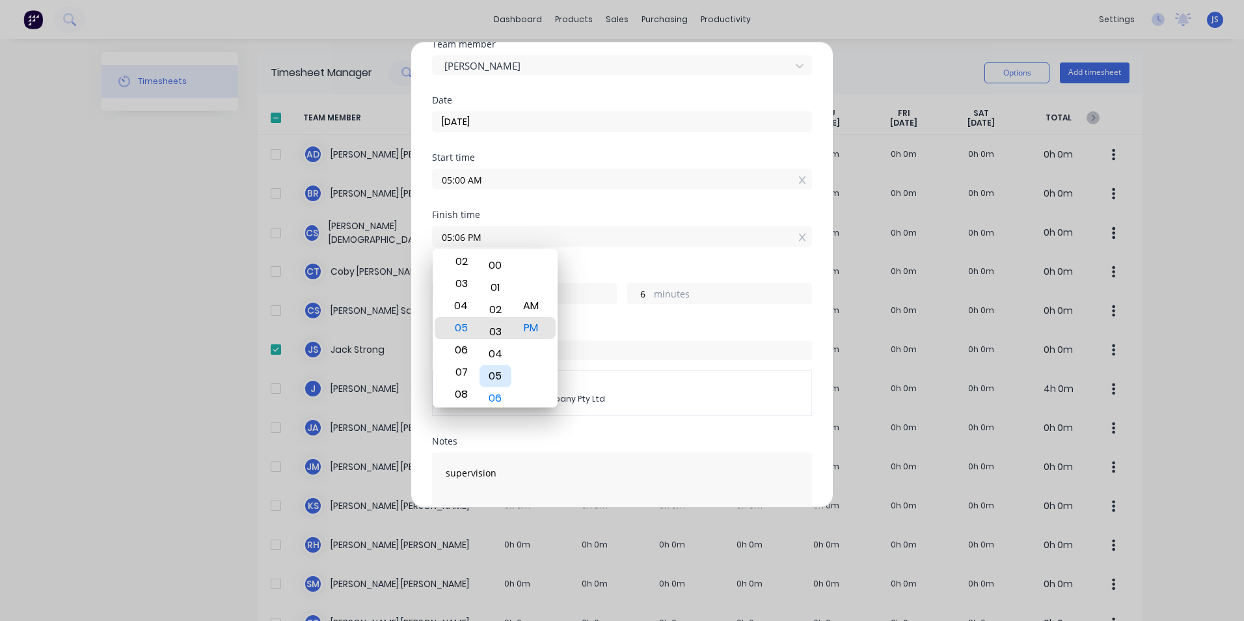
type input "05:02 PM"
type input "2"
click at [492, 344] on div "02" at bounding box center [496, 345] width 32 height 22
type input "05:01 PM"
type input "1"
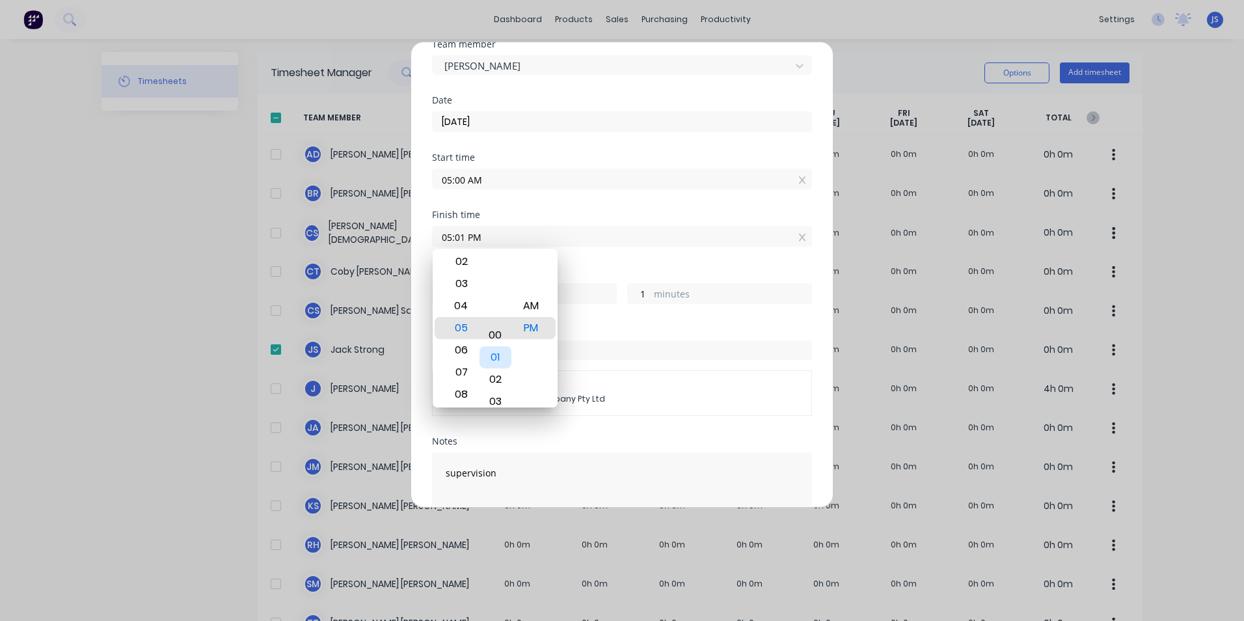
drag, startPoint x: 490, startPoint y: 336, endPoint x: 495, endPoint y: 366, distance: 29.6
click at [495, 366] on div "01" at bounding box center [496, 357] width 32 height 22
type input "05:00 PM"
type input "0"
click at [618, 326] on div "Order #" at bounding box center [622, 329] width 380 height 9
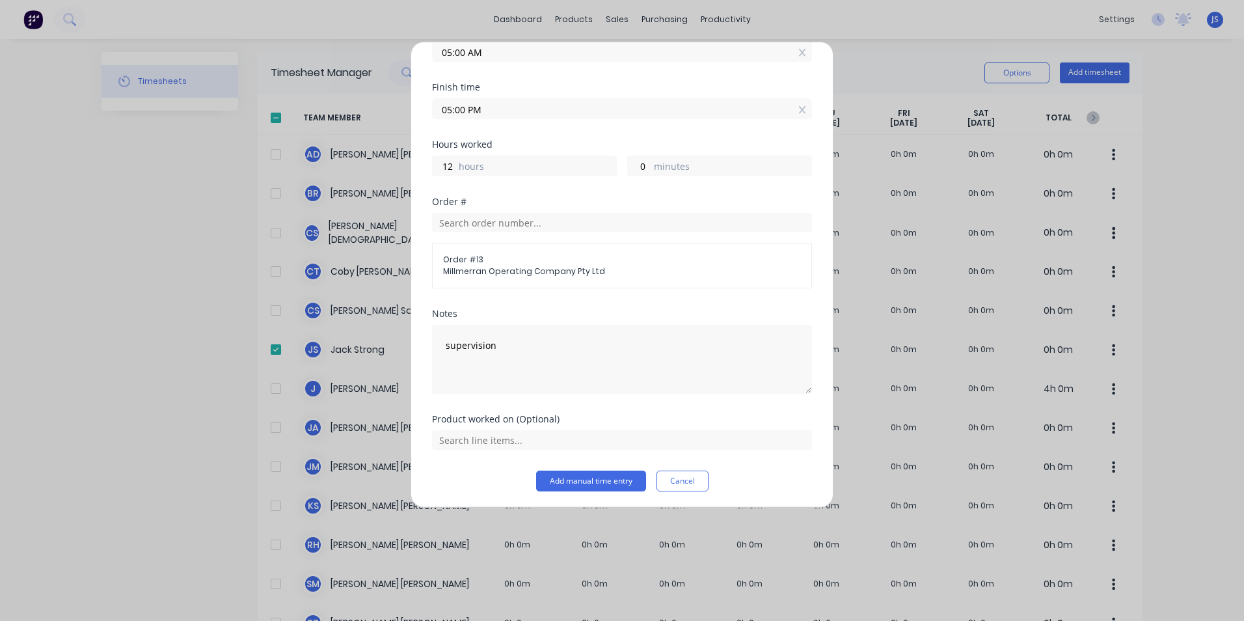
scroll to position [187, 0]
click at [613, 475] on button "Add manual time entry" at bounding box center [591, 478] width 110 height 21
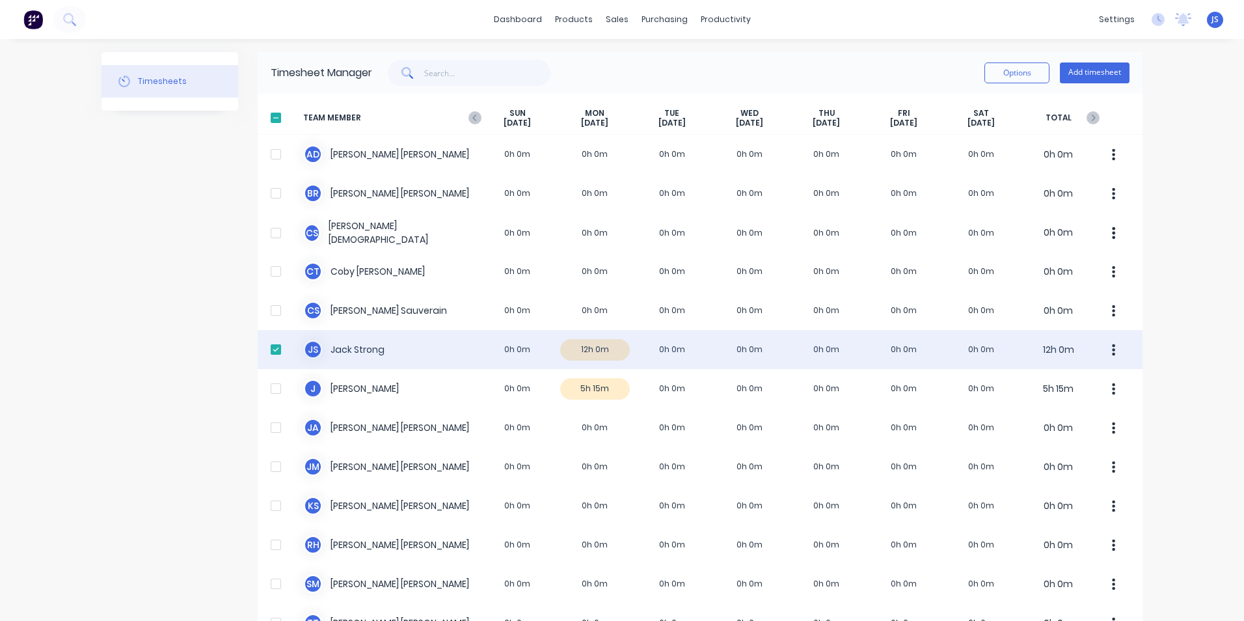
click at [265, 352] on div at bounding box center [276, 349] width 26 height 26
